Goal: Task Accomplishment & Management: Complete application form

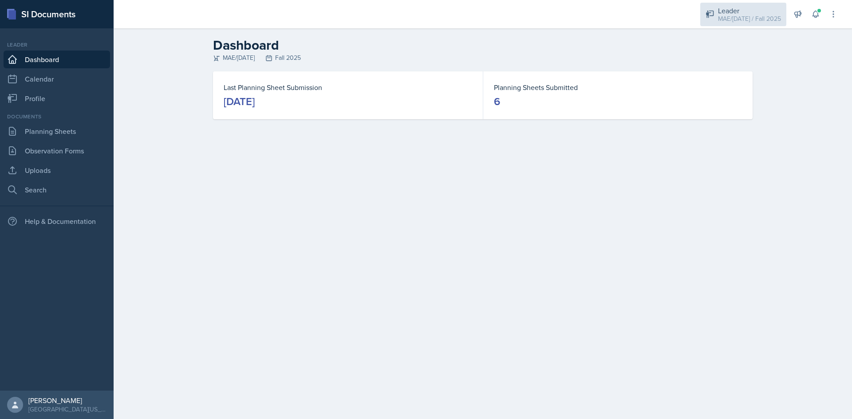
click at [720, 16] on div "MAE/[DATE] / Fall 2025" at bounding box center [749, 18] width 63 height 9
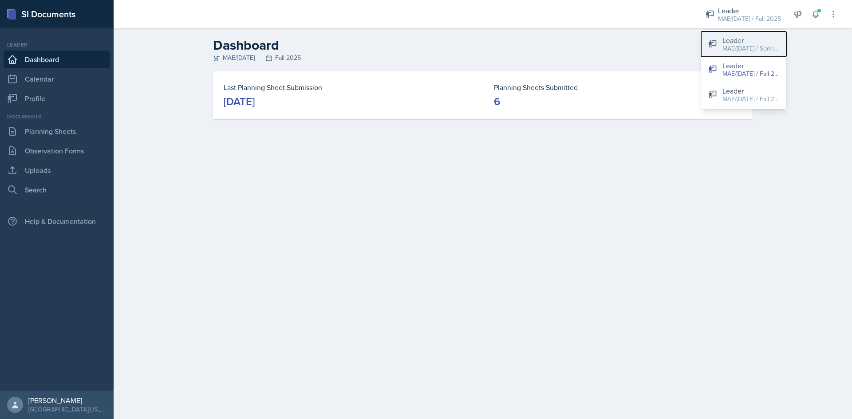
click at [733, 49] on div "MAE/[DATE] / Spring 2025" at bounding box center [750, 48] width 57 height 9
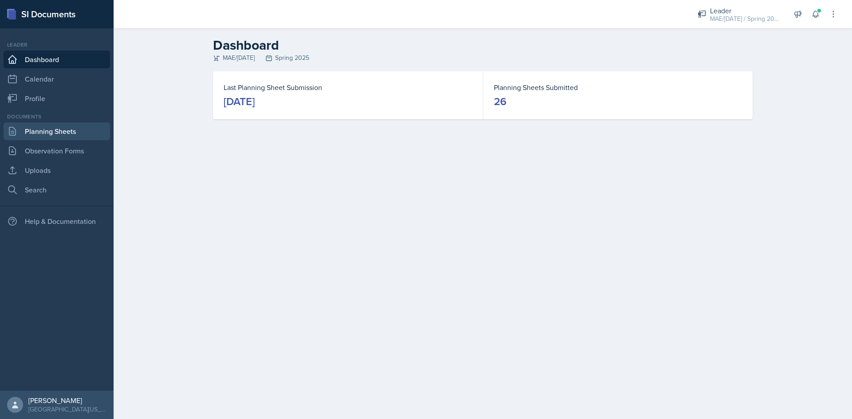
click at [50, 137] on link "Planning Sheets" at bounding box center [57, 131] width 106 height 18
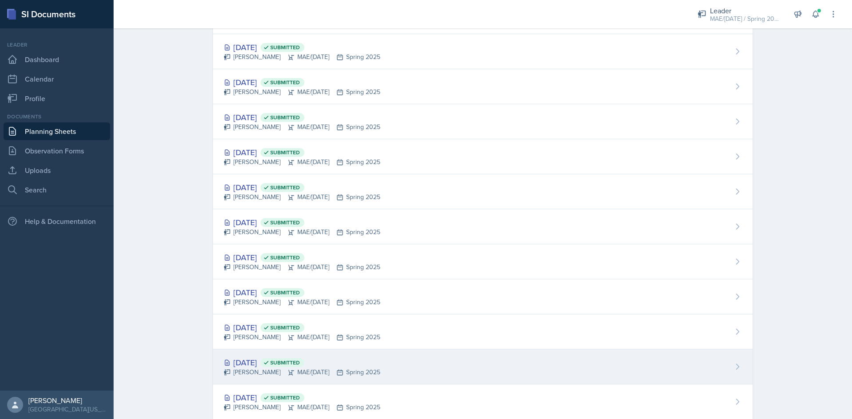
scroll to position [444, 0]
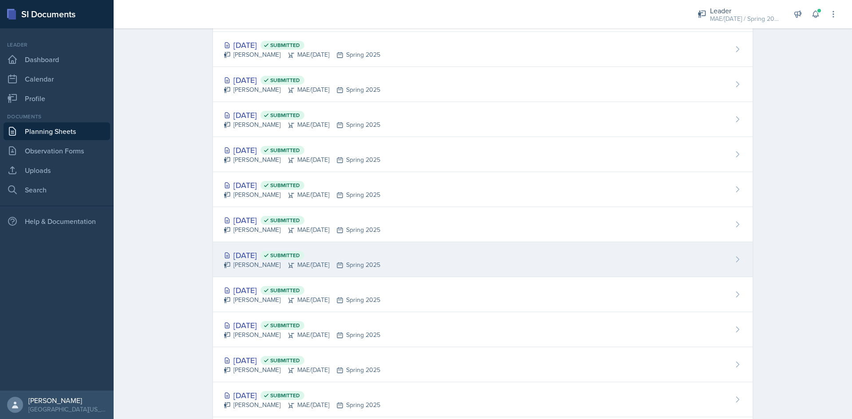
click at [260, 254] on div "Feb 14th, 2025 Submitted" at bounding box center [302, 255] width 157 height 12
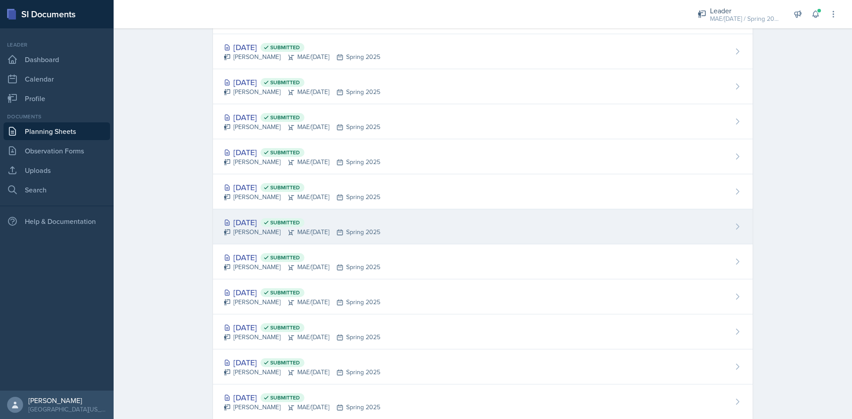
scroll to position [355, 0]
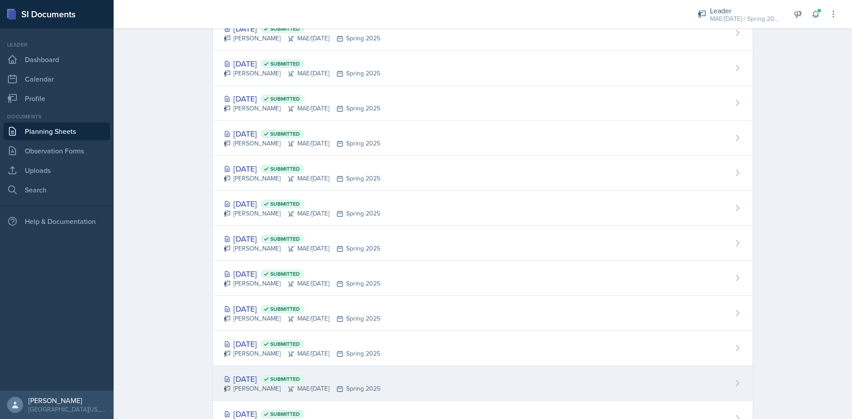
click at [254, 383] on div "Feb 11th, 2025 Submitted" at bounding box center [302, 379] width 157 height 12
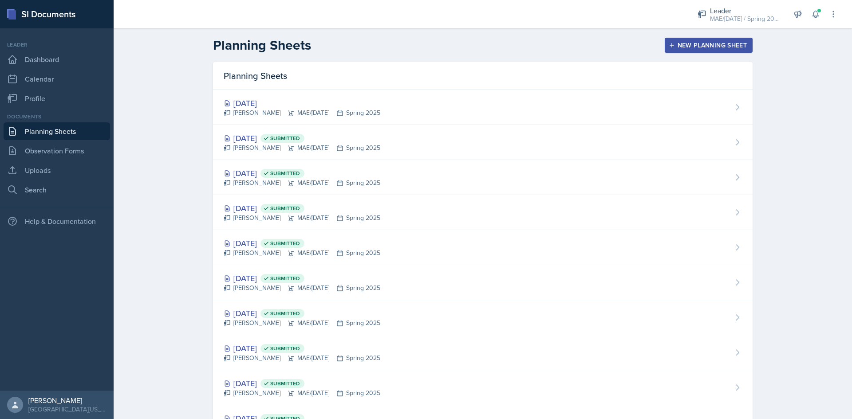
click at [254, 383] on main "Planning Sheets New Planning Sheet Planning Sheets Apr 24th, 2025 Owen Newson M…" at bounding box center [483, 223] width 738 height 391
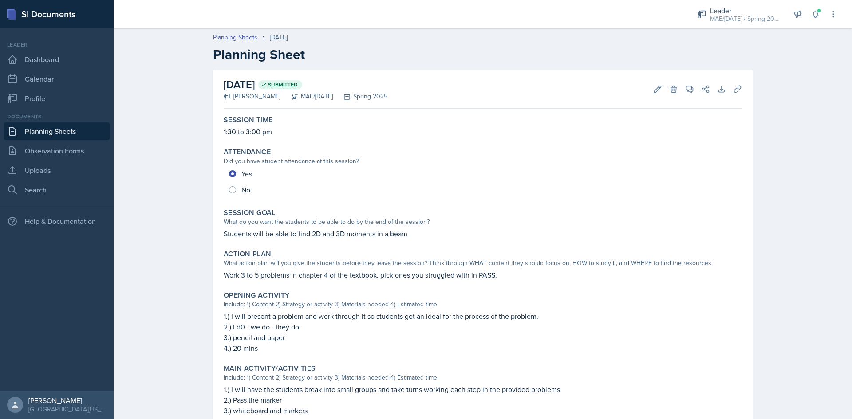
scroll to position [89, 0]
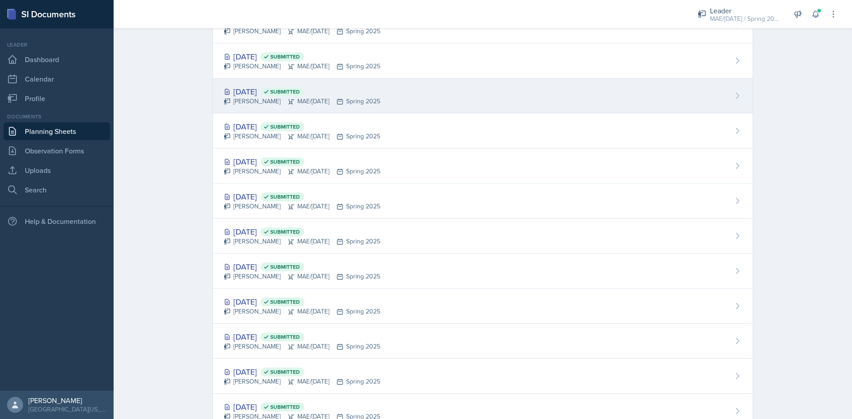
scroll to position [444, 0]
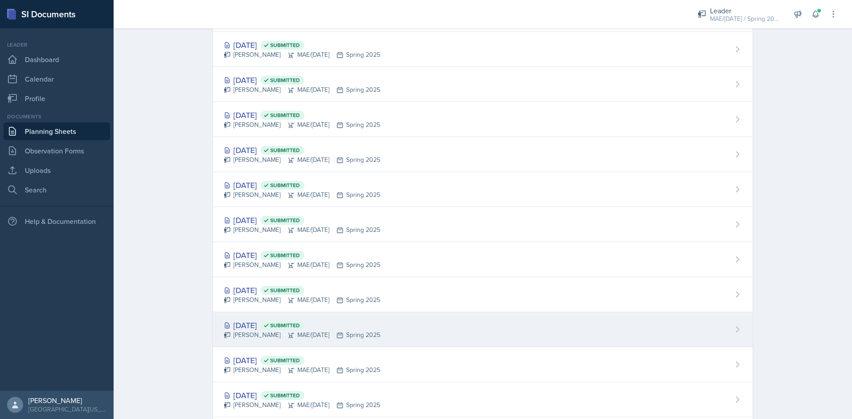
click at [255, 326] on div "Feb 7th, 2025 Submitted" at bounding box center [302, 325] width 157 height 12
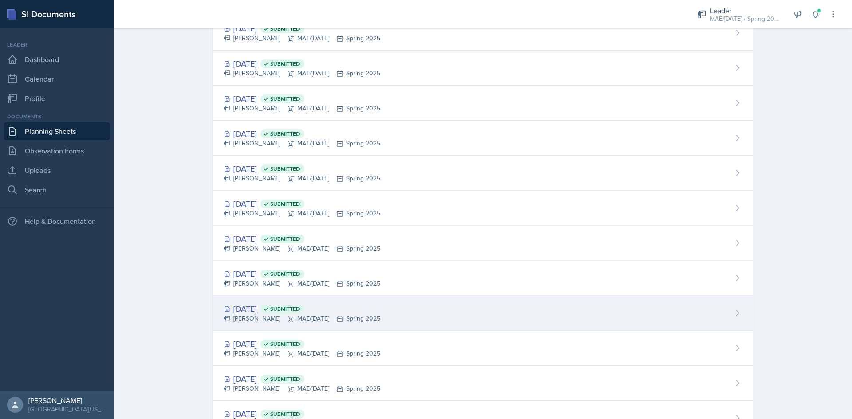
scroll to position [399, 0]
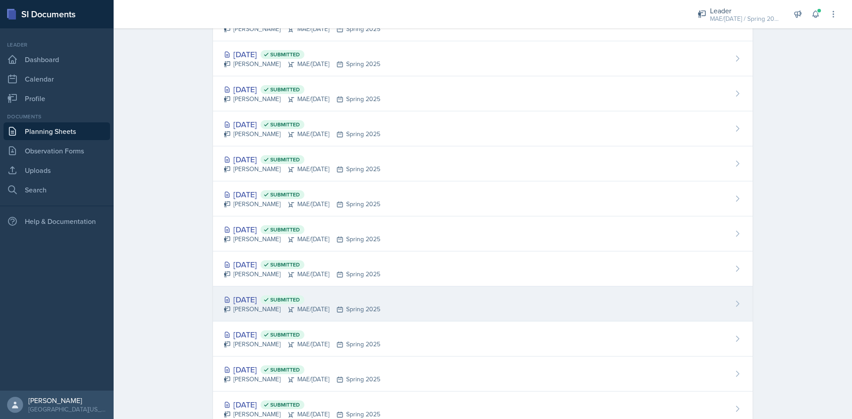
click at [256, 304] on div "Feb 14th, 2025 Submitted" at bounding box center [302, 300] width 157 height 12
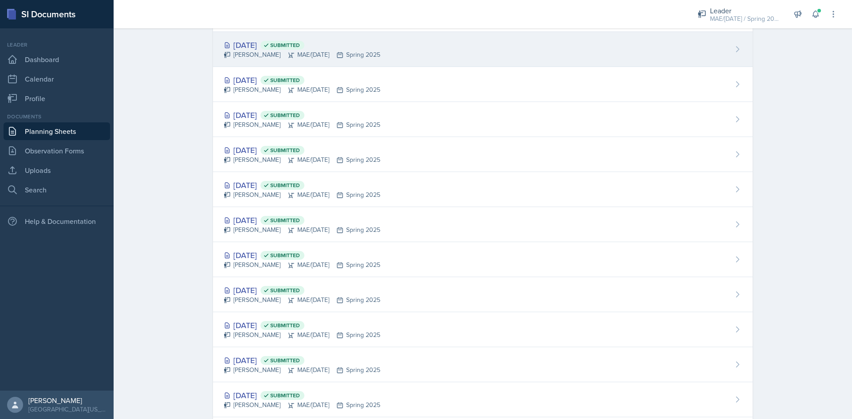
scroll to position [488, 0]
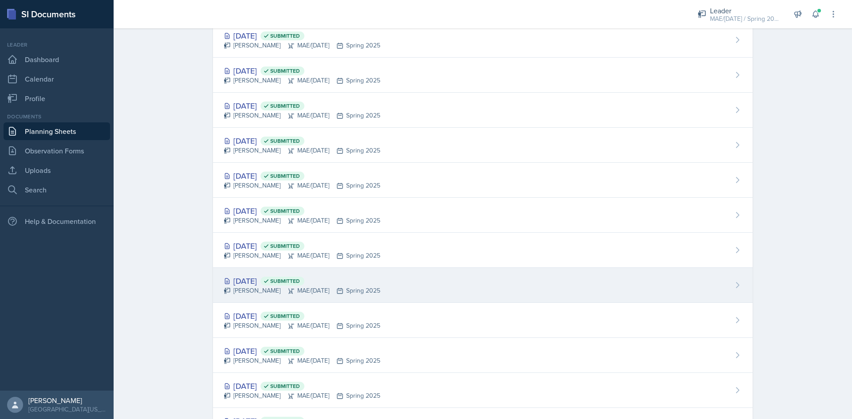
click at [255, 279] on div "Feb 7th, 2025 Submitted" at bounding box center [302, 281] width 157 height 12
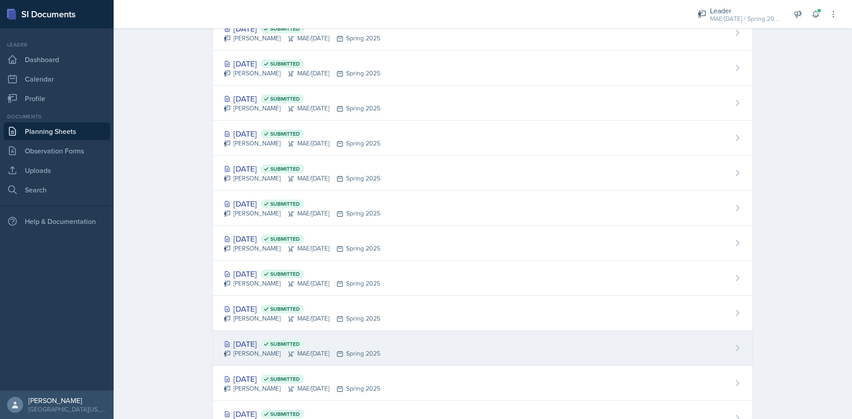
scroll to position [621, 0]
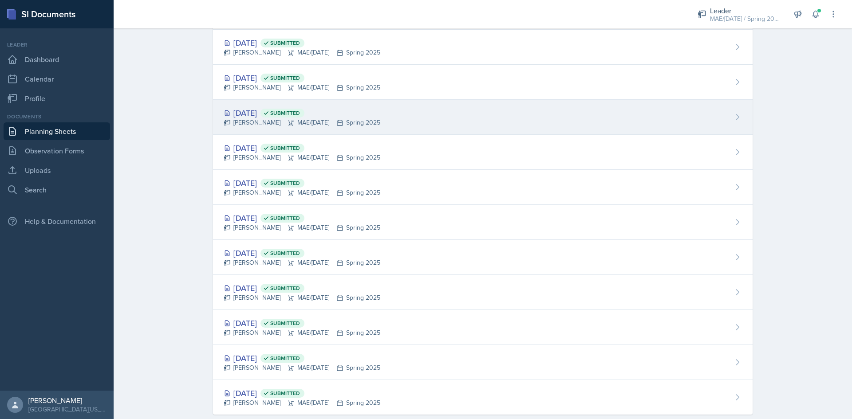
click at [252, 110] on div "Feb 11th, 2025 Submitted" at bounding box center [302, 113] width 157 height 12
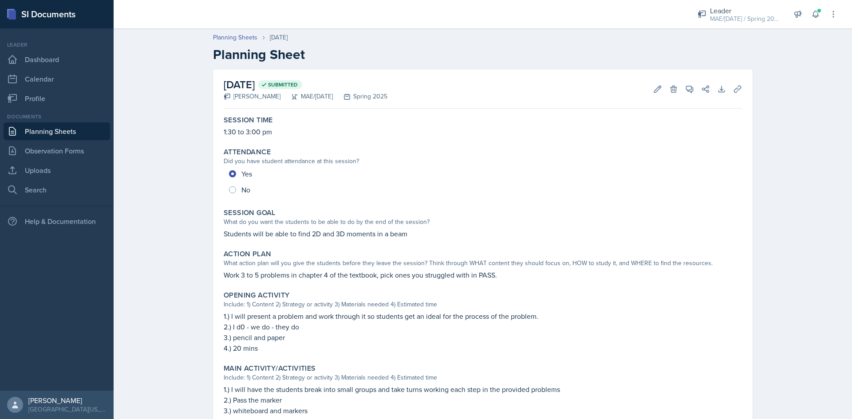
drag, startPoint x: 3, startPoint y: 13, endPoint x: 15, endPoint y: 10, distance: 12.3
click at [293, 236] on p "Students will be able to find 2D and 3D moments in a beam" at bounding box center [483, 234] width 518 height 11
click at [385, 234] on p "Students will be able to find 2D and 3D moments in a beam" at bounding box center [483, 234] width 518 height 11
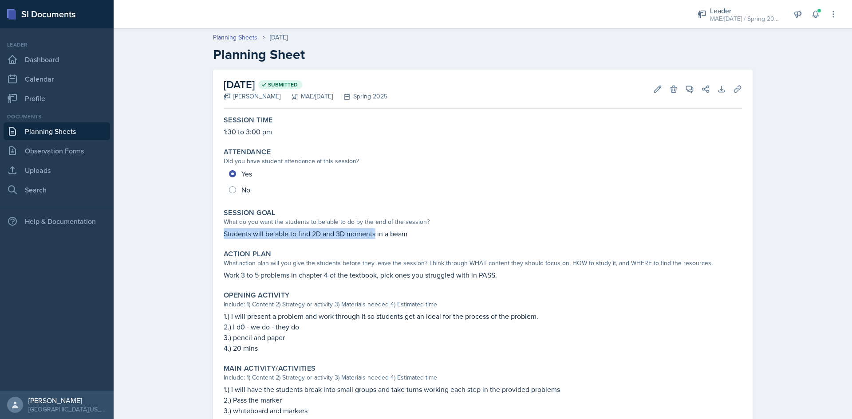
drag, startPoint x: 373, startPoint y: 235, endPoint x: 212, endPoint y: 237, distance: 160.6
click at [213, 237] on div "February 11th, 2025 Submitted Owen Newson MAE/CE 271 Spring 2025 Edit Delete Vi…" at bounding box center [483, 323] width 540 height 506
copy p "Students will be able to find 2D and 3D moments"
click at [295, 252] on div "Action Plan" at bounding box center [483, 254] width 518 height 9
click at [283, 271] on p "Work 3 to 5 problems in chapter 4 of the textbook, pick ones you struggled with…" at bounding box center [483, 275] width 518 height 11
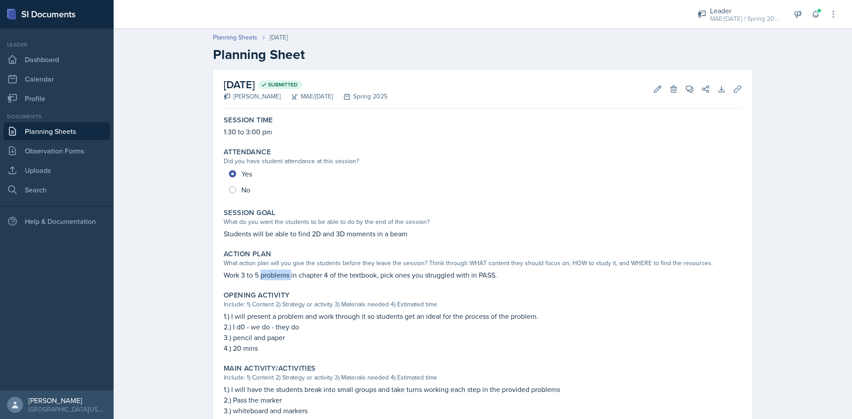
click at [282, 271] on p "Work 3 to 5 problems in chapter 4 of the textbook, pick ones you struggled with…" at bounding box center [483, 275] width 518 height 11
copy div "Work 3 to 5 problems in chapter 4 of the textbook, pick ones you struggled with…"
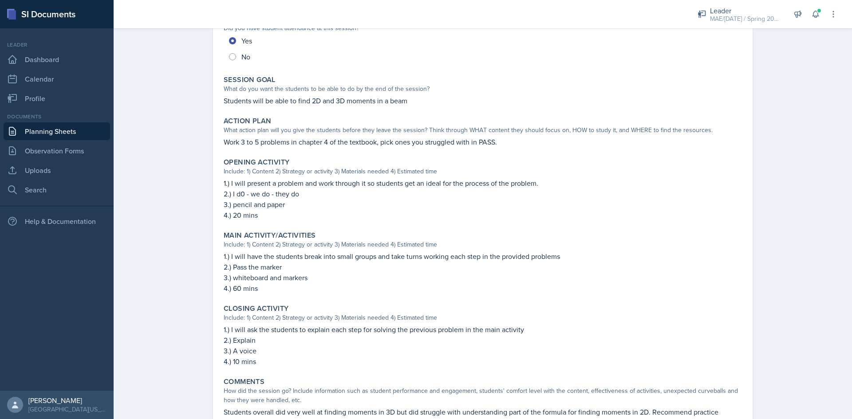
click at [244, 209] on p "3.) pencil and paper" at bounding box center [483, 204] width 518 height 11
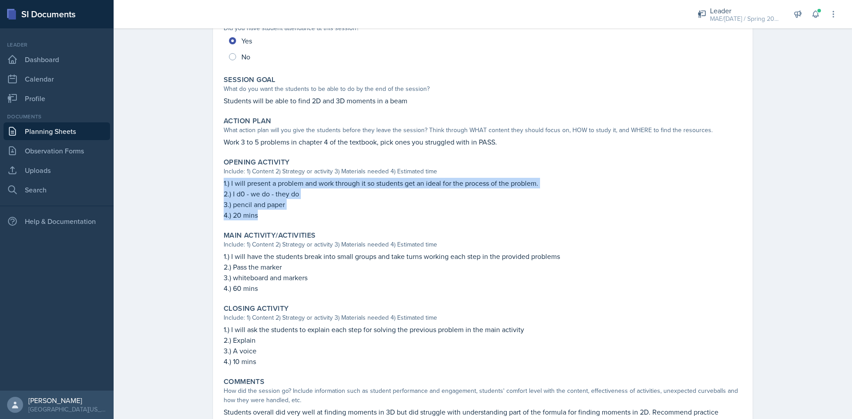
drag, startPoint x: 256, startPoint y: 216, endPoint x: 216, endPoint y: 179, distance: 53.7
click at [216, 179] on div "February 11th, 2025 Submitted Owen Newson MAE/CE 271 Spring 2025 Edit Delete Vi…" at bounding box center [483, 190] width 540 height 506
copy div "1.) I will present a problem and work through it so students get an ideal for t…"
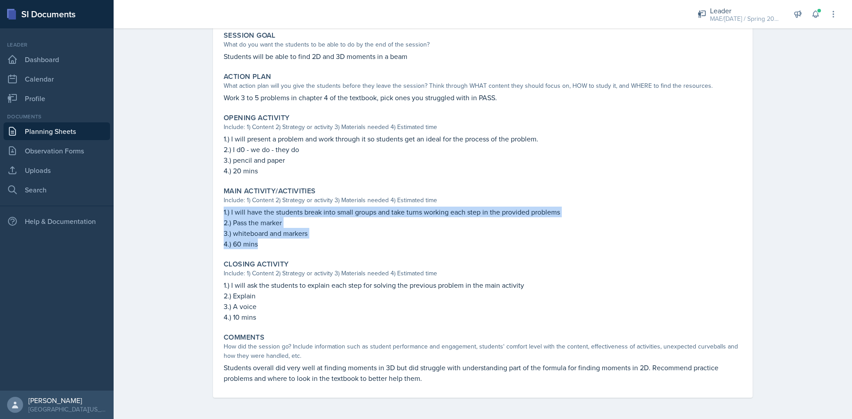
drag, startPoint x: 261, startPoint y: 244, endPoint x: 216, endPoint y: 211, distance: 55.9
click at [216, 211] on div "February 11th, 2025 Submitted Owen Newson MAE/CE 271 Spring 2025 Edit Delete Vi…" at bounding box center [483, 145] width 540 height 506
copy div "1.) I will have the students break into small groups and take turns working eac…"
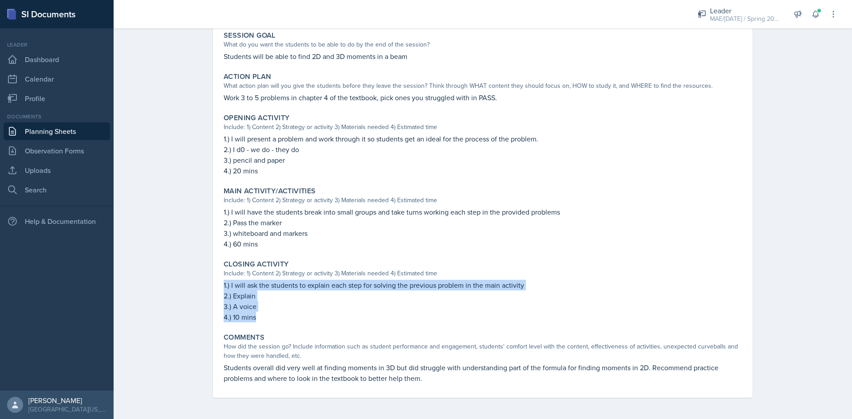
drag, startPoint x: 254, startPoint y: 315, endPoint x: 219, endPoint y: 285, distance: 46.0
click at [220, 285] on div "Closing Activity Include: 1) Content 2) Strategy or activity 3) Materials neede…" at bounding box center [482, 291] width 525 height 70
copy div "1.) I will ask the students to explain each step for solving the previous probl…"
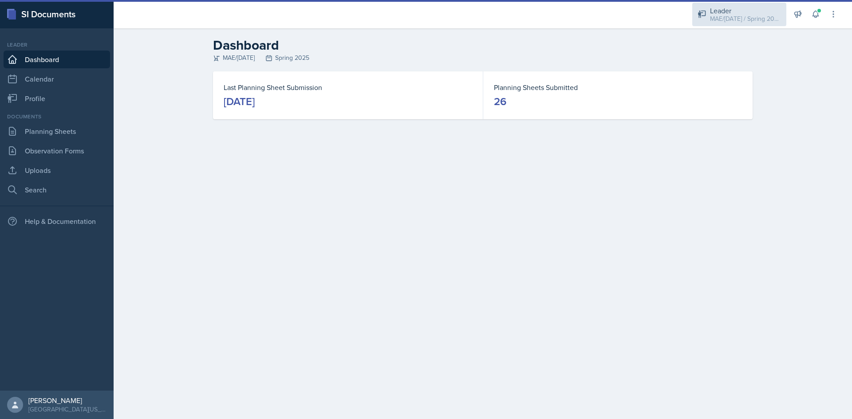
click at [718, 8] on div "Leader" at bounding box center [745, 10] width 71 height 11
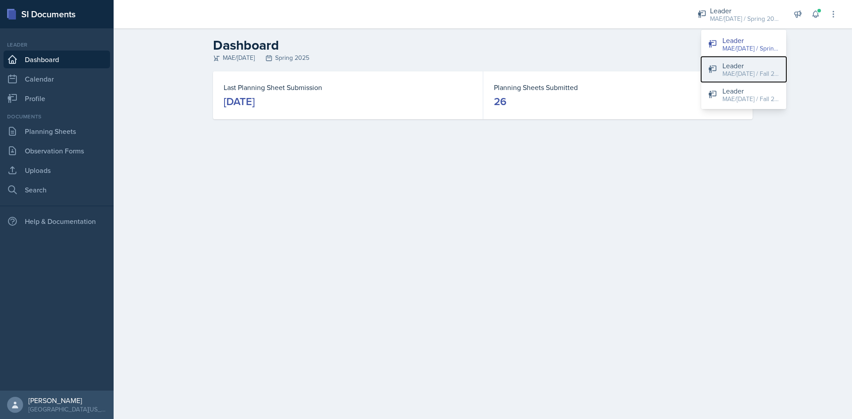
click at [722, 66] on button "Leader MAE/[DATE] / Fall 2025" at bounding box center [743, 69] width 85 height 25
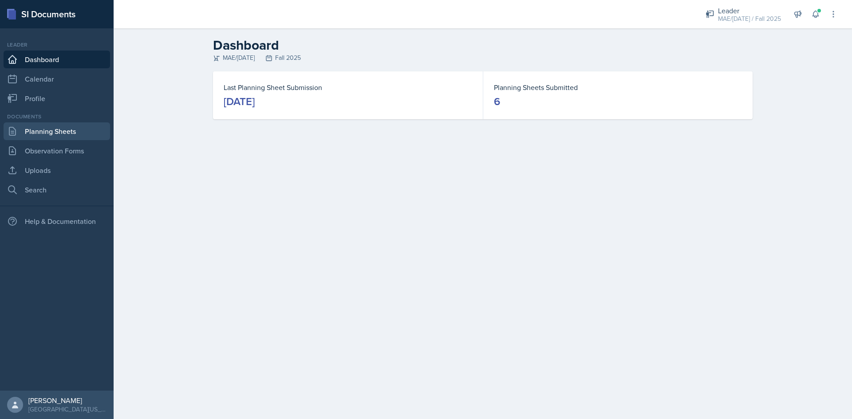
click at [35, 134] on link "Planning Sheets" at bounding box center [57, 131] width 106 height 18
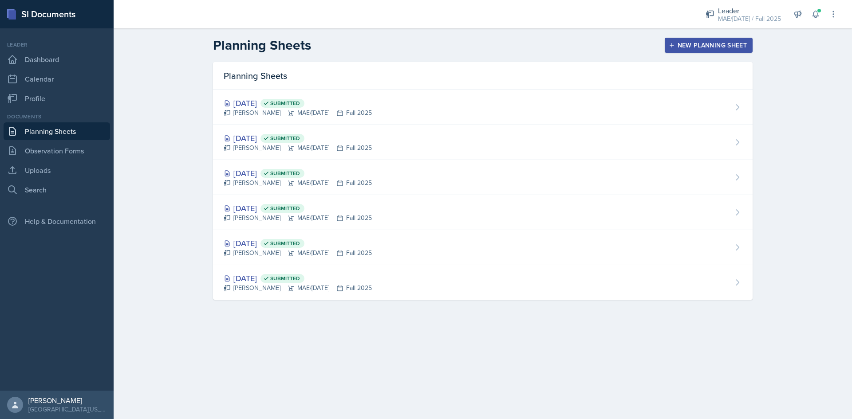
click at [671, 43] on icon "button" at bounding box center [672, 45] width 6 height 6
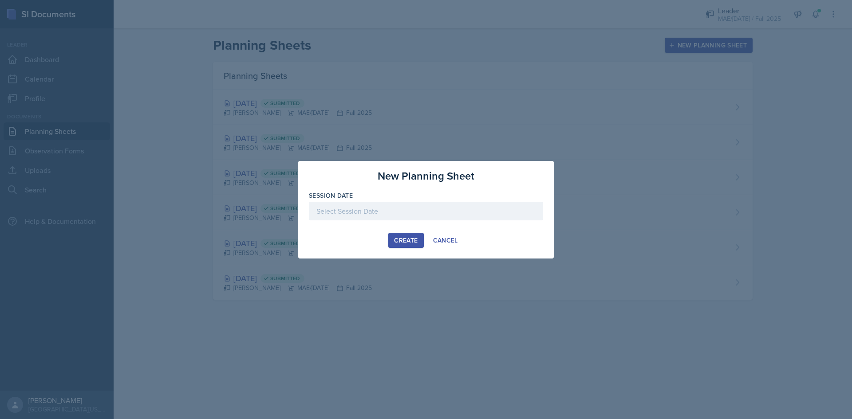
click at [358, 213] on div at bounding box center [426, 211] width 234 height 19
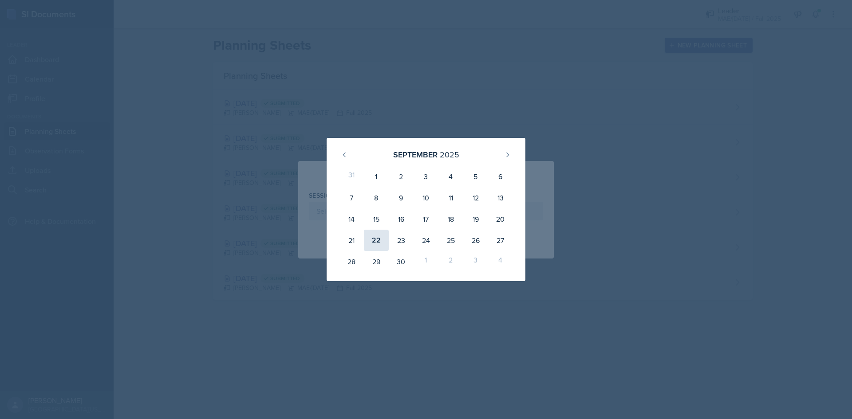
click at [378, 238] on div "22" at bounding box center [376, 240] width 25 height 21
type input "[DATE]"
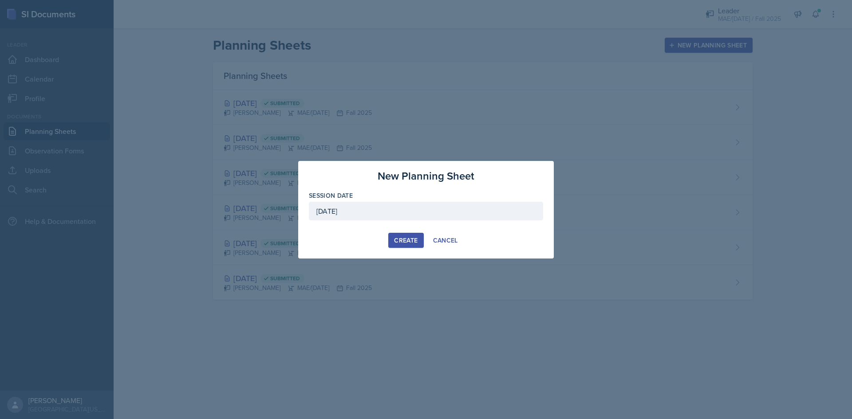
click at [404, 238] on div "Create" at bounding box center [406, 240] width 24 height 7
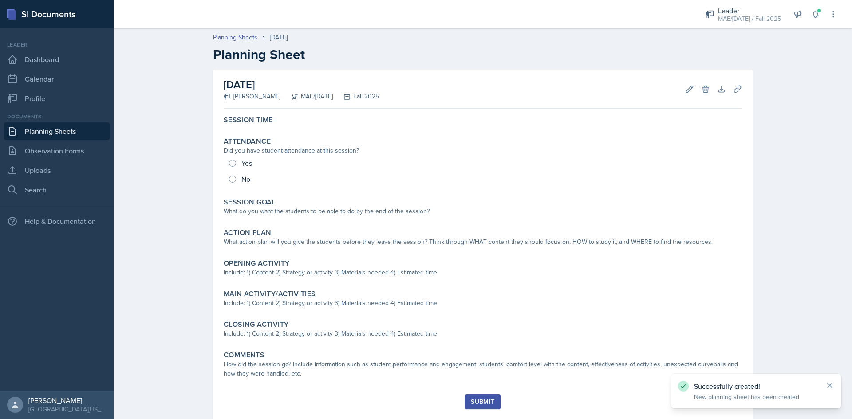
click at [264, 130] on div "Session Time Attendance Did you have student attendance at this session? Yes No…" at bounding box center [483, 253] width 518 height 282
click at [832, 383] on icon at bounding box center [829, 385] width 9 height 9
click at [689, 95] on button "Edit" at bounding box center [690, 89] width 16 height 16
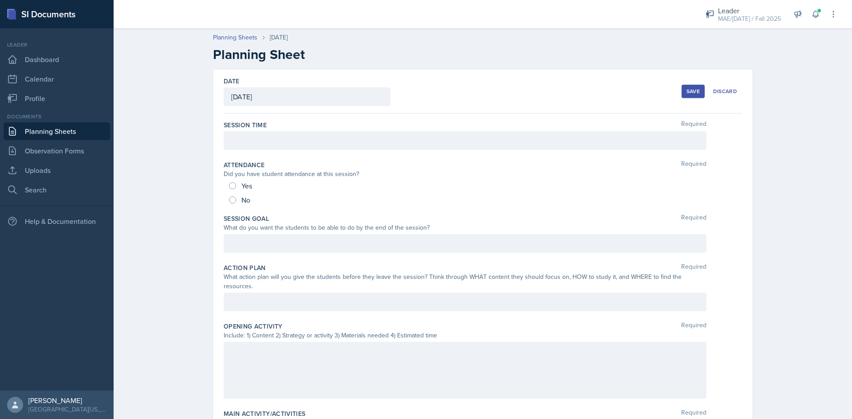
click at [392, 133] on div at bounding box center [465, 140] width 483 height 19
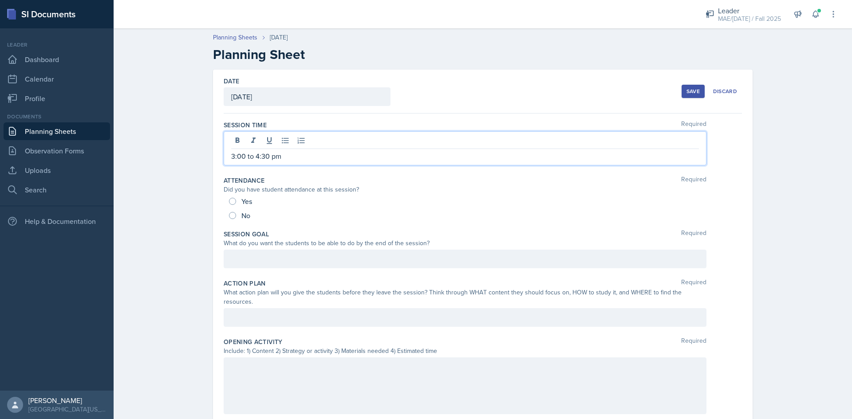
click at [285, 254] on div at bounding box center [465, 259] width 483 height 19
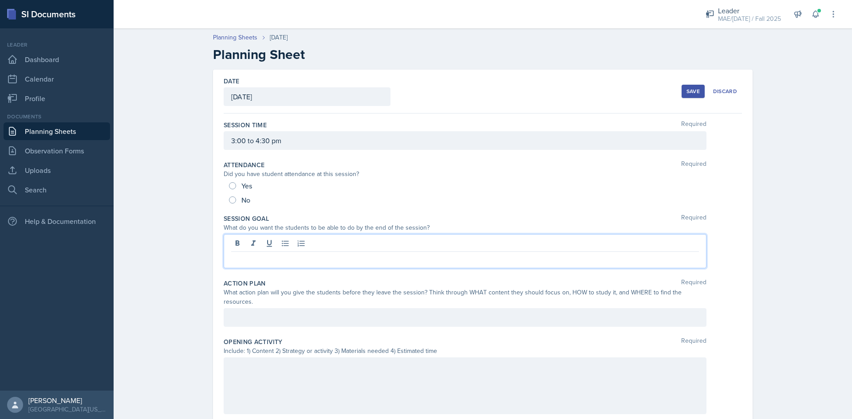
paste div
click at [347, 260] on p "Students will be able to find 2D and 3D moments" at bounding box center [465, 259] width 468 height 11
click at [275, 308] on div at bounding box center [465, 317] width 483 height 19
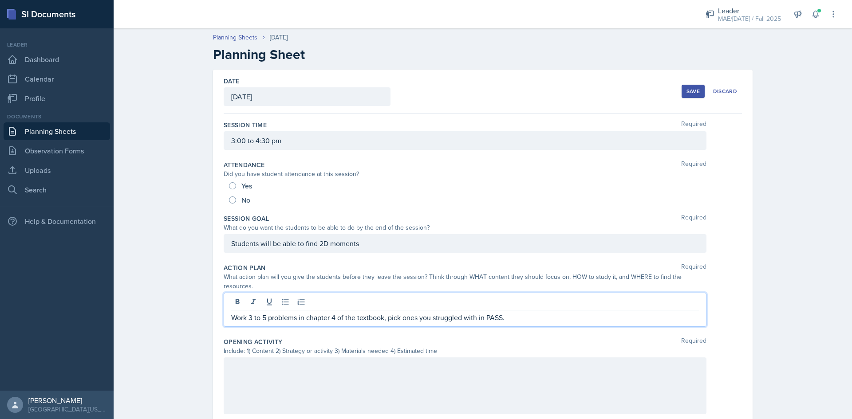
scroll to position [89, 0]
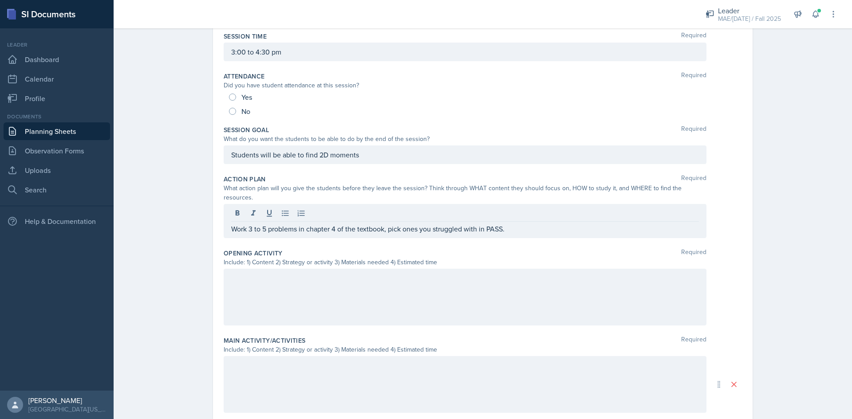
click at [252, 276] on div at bounding box center [465, 297] width 483 height 57
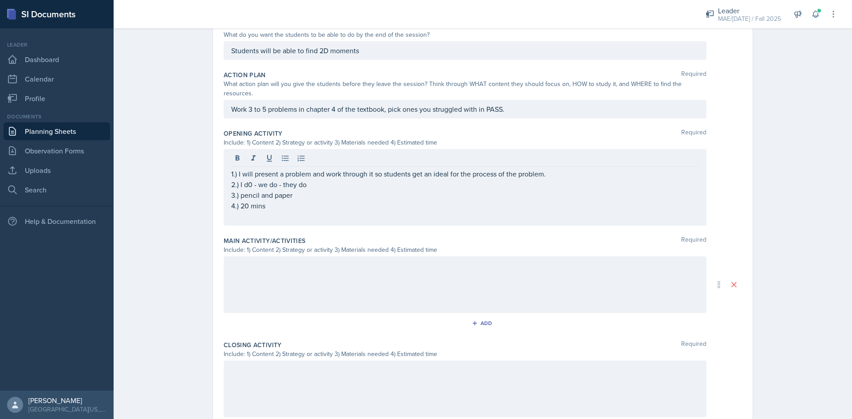
click at [253, 276] on div at bounding box center [465, 284] width 483 height 57
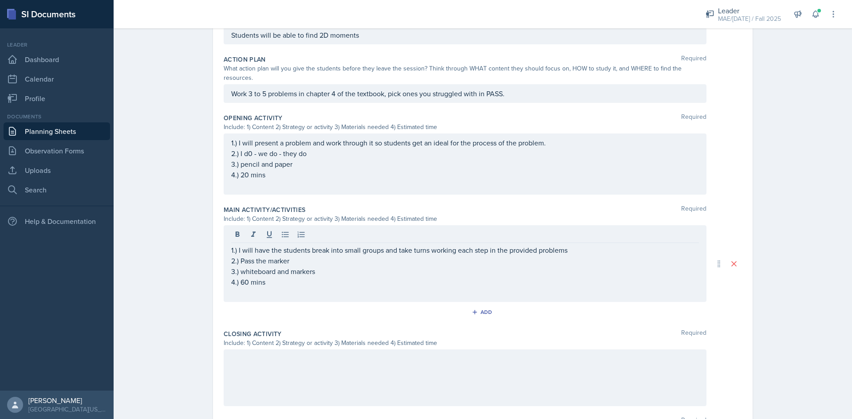
click at [241, 367] on div at bounding box center [465, 378] width 483 height 57
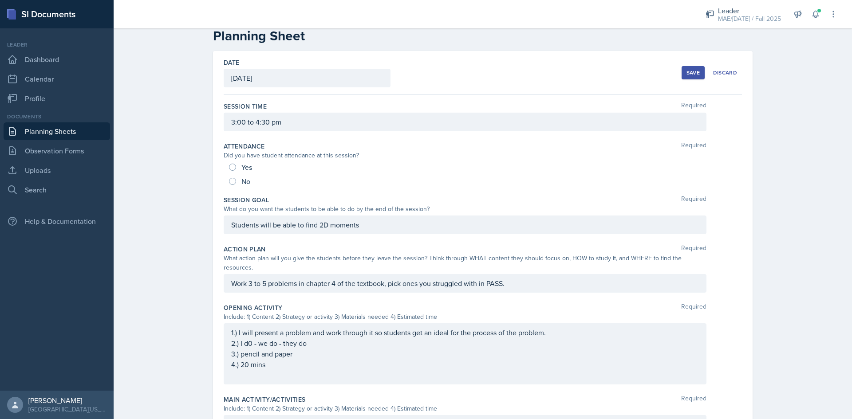
scroll to position [0, 0]
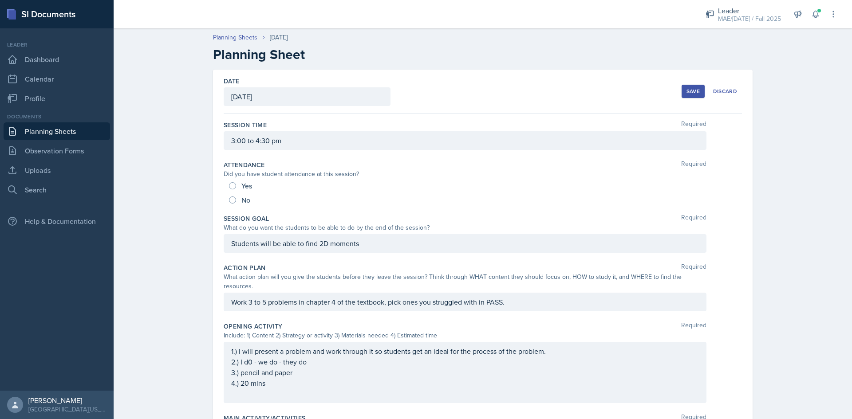
click at [692, 89] on div "Save" at bounding box center [692, 91] width 13 height 7
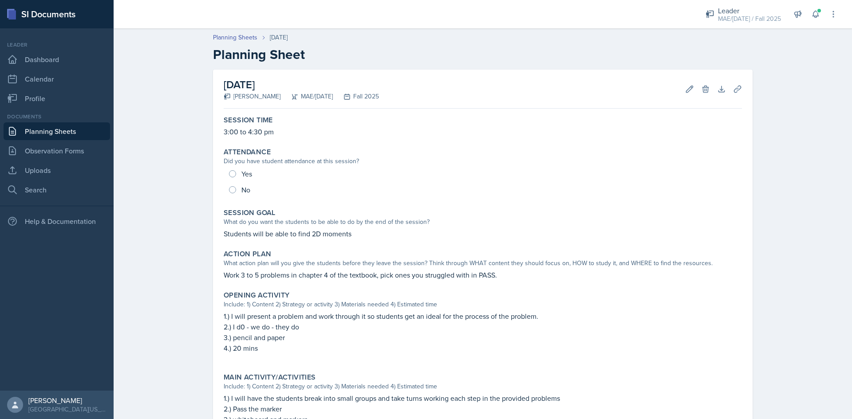
click at [170, 118] on div "Planning Sheets [DATE] Planning Sheet [DATE] [PERSON_NAME] MAE/[DATE] Fall 2025…" at bounding box center [483, 326] width 738 height 604
click at [686, 88] on icon at bounding box center [689, 89] width 7 height 7
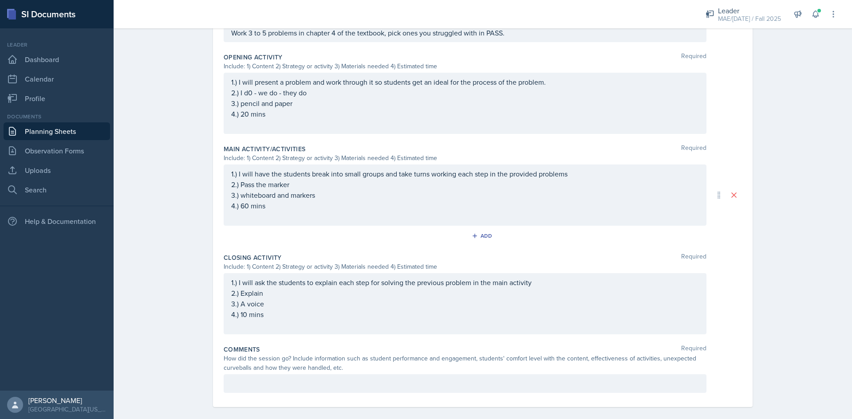
scroll to position [47, 0]
